Goal: Find specific page/section: Find specific page/section

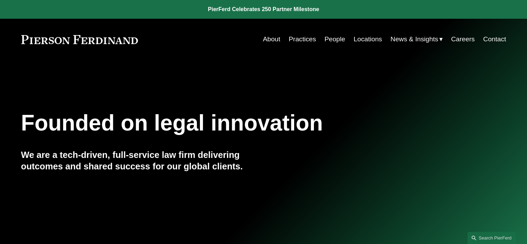
click at [332, 41] on link "People" at bounding box center [334, 39] width 21 height 13
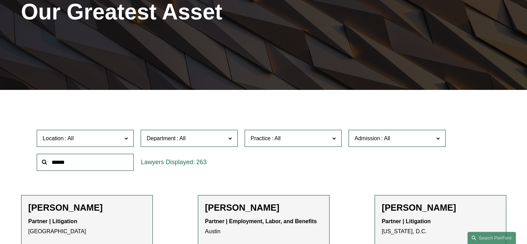
scroll to position [109, 0]
click at [100, 161] on input "text" at bounding box center [85, 161] width 97 height 17
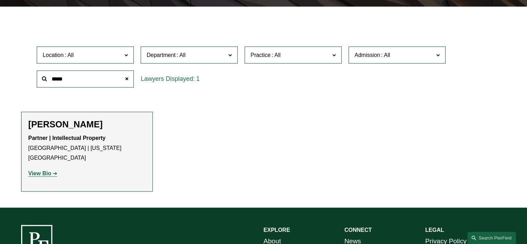
scroll to position [193, 0]
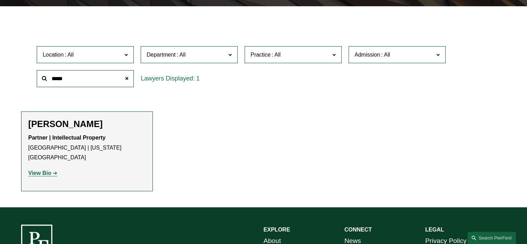
type input "*****"
click at [126, 79] on span at bounding box center [127, 78] width 14 height 14
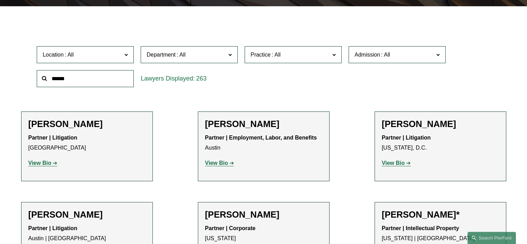
click at [82, 80] on input "text" at bounding box center [85, 78] width 97 height 17
type input "*"
type input "*******"
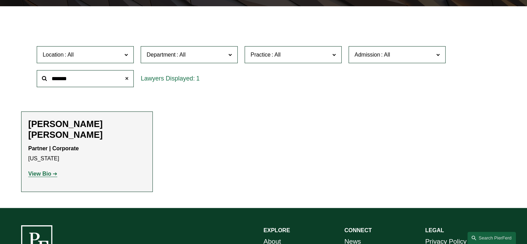
click at [128, 79] on span at bounding box center [127, 78] width 14 height 14
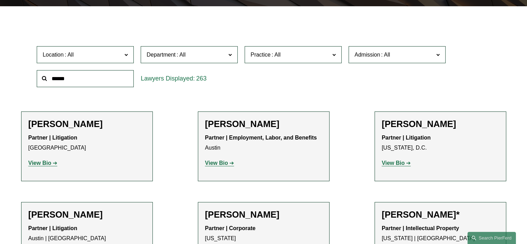
click at [119, 78] on input "text" at bounding box center [85, 78] width 97 height 17
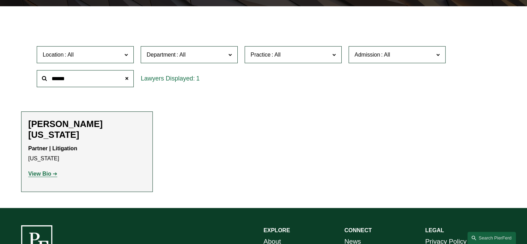
type input "******"
click at [50, 170] on strong "View Bio" at bounding box center [39, 173] width 23 height 6
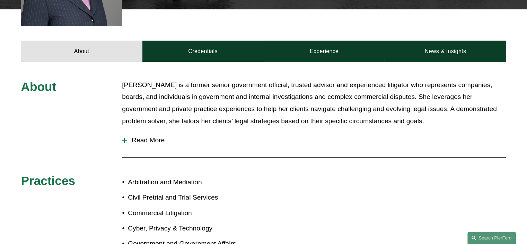
scroll to position [271, 0]
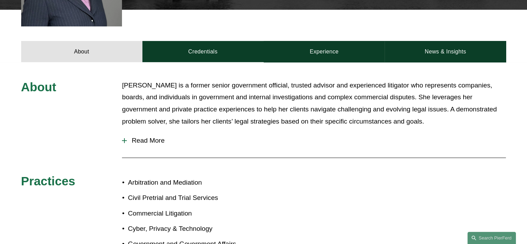
click at [163, 137] on span "Read More" at bounding box center [316, 141] width 379 height 8
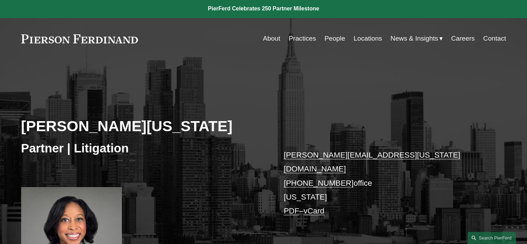
scroll to position [0, 0]
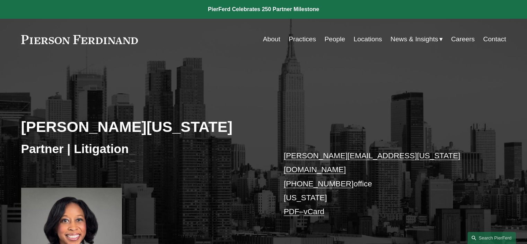
click at [330, 39] on link "People" at bounding box center [334, 39] width 21 height 13
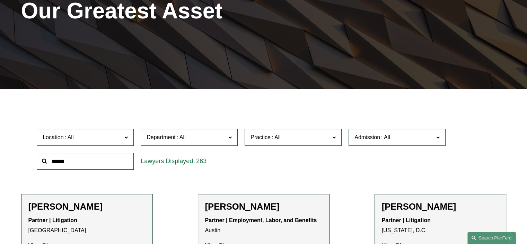
scroll to position [114, 0]
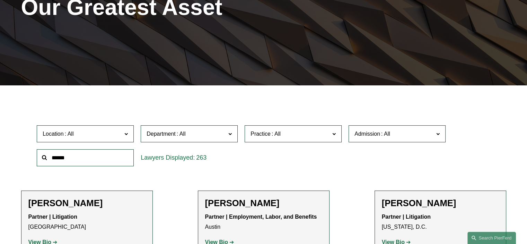
click at [97, 164] on input "text" at bounding box center [85, 157] width 97 height 17
type input "*"
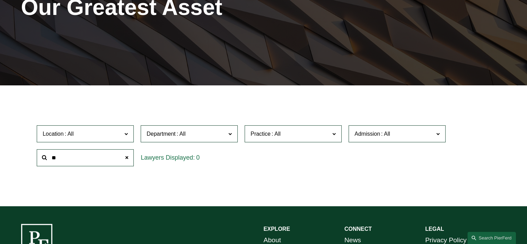
type input "*"
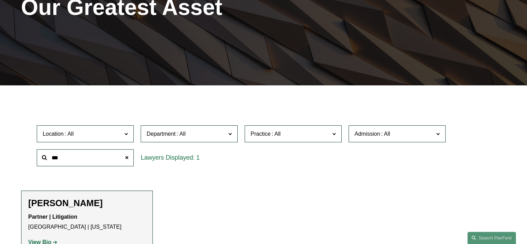
type input "***"
click at [89, 214] on p "Partner | Litigation Boston | New York" at bounding box center [86, 222] width 117 height 20
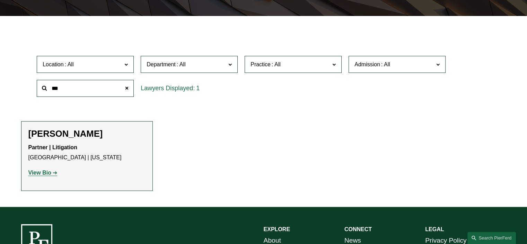
scroll to position [186, 0]
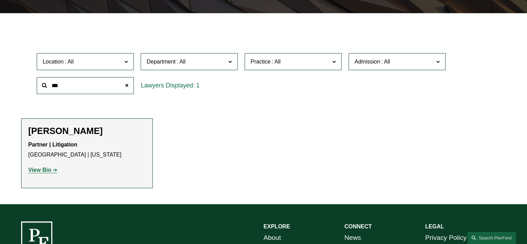
click at [49, 175] on p "View Bio" at bounding box center [86, 170] width 117 height 10
click at [46, 170] on strong "View Bio" at bounding box center [39, 170] width 23 height 6
click at [127, 85] on span at bounding box center [127, 85] width 14 height 14
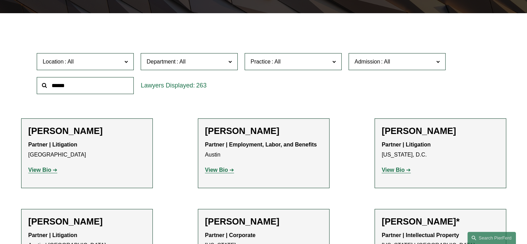
click at [111, 82] on input "text" at bounding box center [85, 85] width 97 height 17
type input "*******"
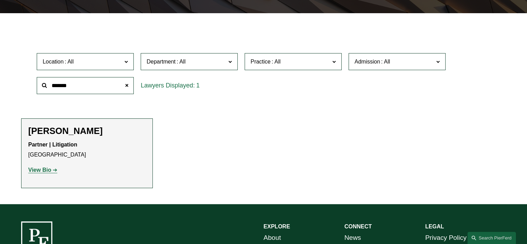
click at [49, 170] on strong "View Bio" at bounding box center [39, 170] width 23 height 6
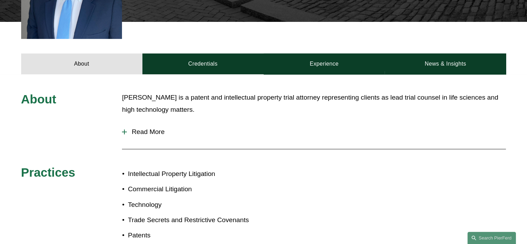
scroll to position [267, 0]
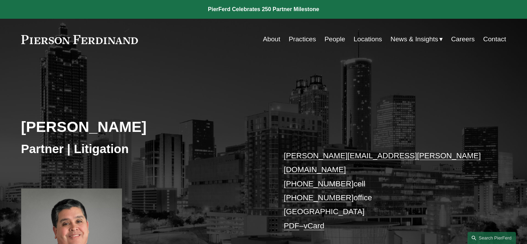
click at [331, 41] on link "People" at bounding box center [334, 39] width 21 height 13
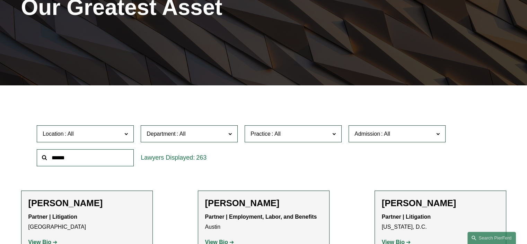
scroll to position [115, 0]
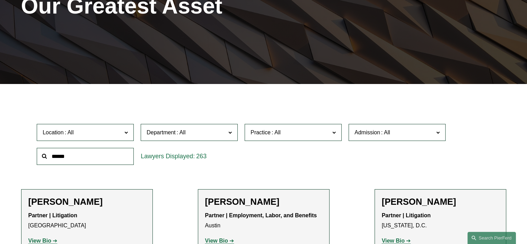
click at [98, 160] on input "text" at bounding box center [85, 156] width 97 height 17
type input "*******"
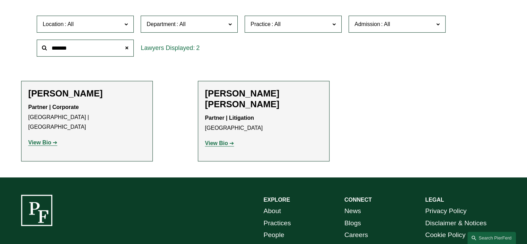
scroll to position [223, 0]
click at [226, 140] on strong "View Bio" at bounding box center [216, 143] width 23 height 6
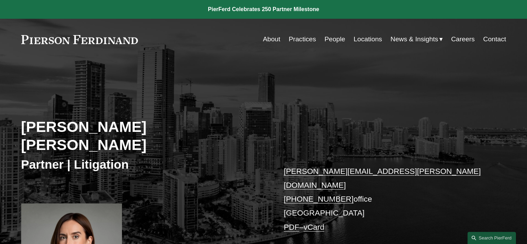
click at [336, 41] on link "People" at bounding box center [334, 39] width 21 height 13
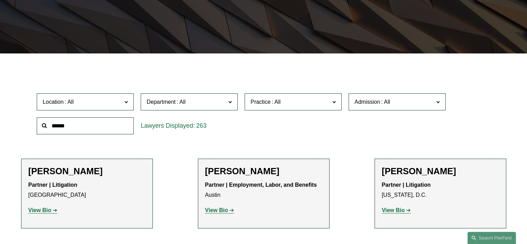
scroll to position [146, 0]
click at [107, 124] on input "text" at bounding box center [85, 125] width 97 height 17
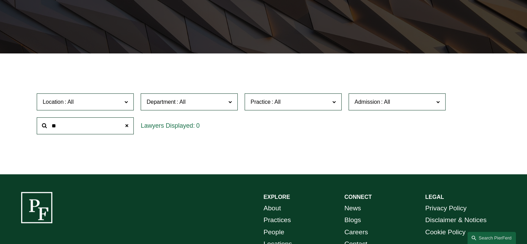
type input "*"
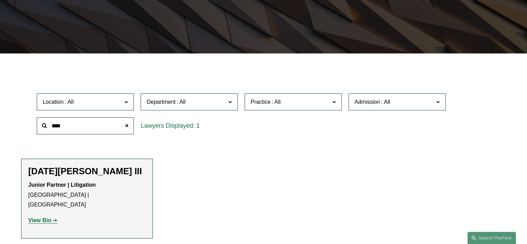
type input "****"
click at [44, 217] on strong "View Bio" at bounding box center [39, 220] width 23 height 6
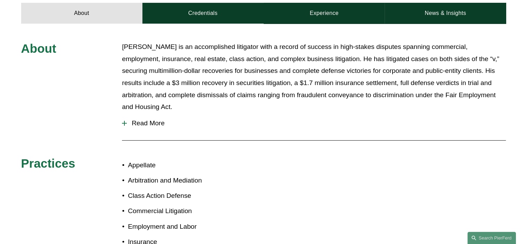
scroll to position [257, 0]
